Goal: Download file/media

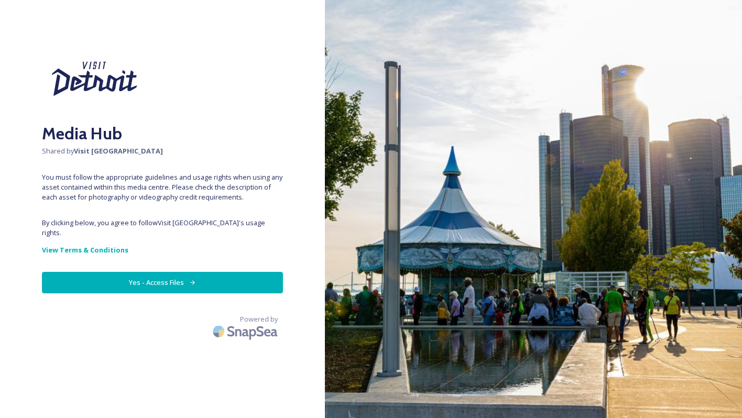
click at [169, 273] on button "Yes - Access Files" at bounding box center [162, 282] width 241 height 21
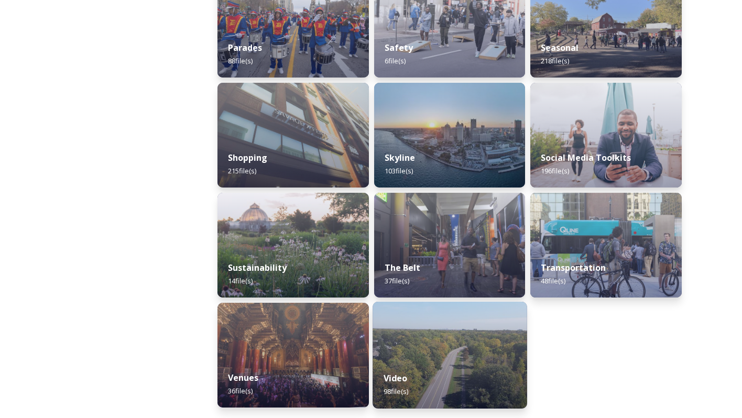
scroll to position [965, 0]
click at [423, 357] on img at bounding box center [449, 355] width 154 height 107
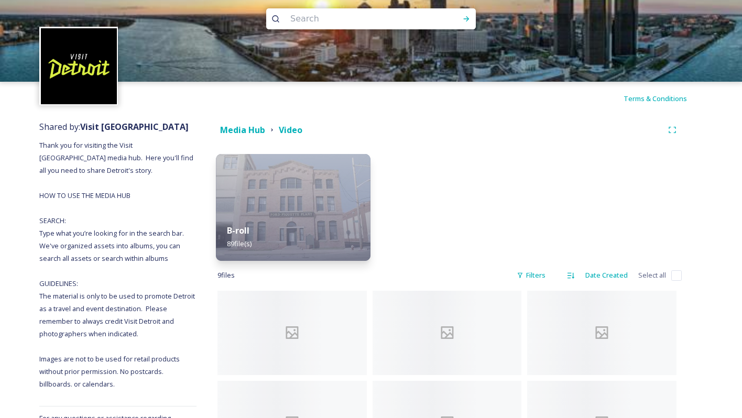
scroll to position [13, 0]
click at [291, 209] on img at bounding box center [293, 207] width 154 height 107
click at [283, 210] on img at bounding box center [293, 207] width 154 height 107
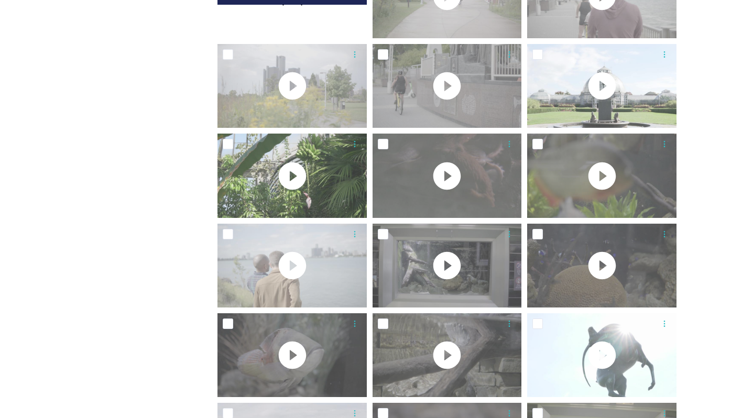
scroll to position [703, 0]
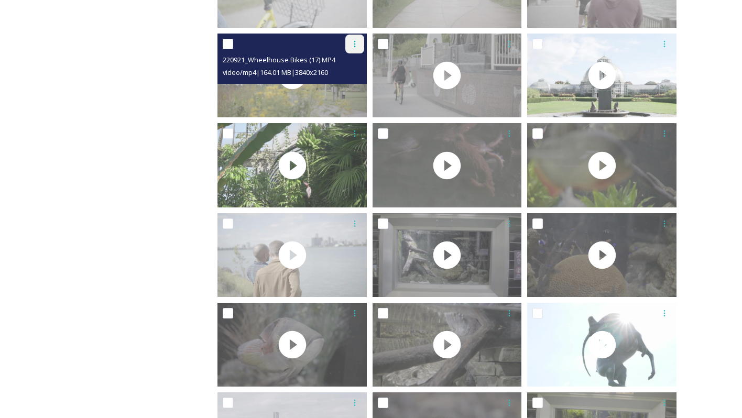
click at [357, 43] on icon at bounding box center [354, 44] width 8 height 8
click at [346, 84] on span "Download" at bounding box center [342, 87] width 32 height 10
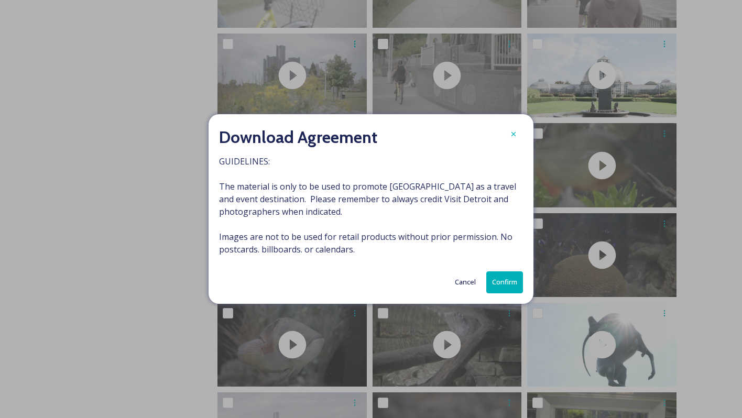
click at [507, 280] on button "Confirm" at bounding box center [504, 281] width 37 height 21
